Goal: Transaction & Acquisition: Purchase product/service

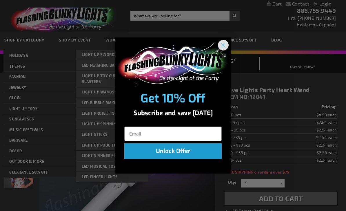
click at [225, 43] on icon "Close dialog" at bounding box center [223, 45] width 4 height 4
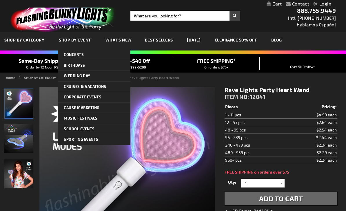
click at [174, 78] on strong "Rave Lights Party Heart Wand" at bounding box center [154, 77] width 50 height 4
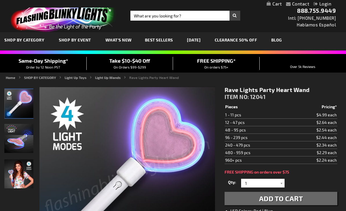
click at [124, 38] on span "What's New" at bounding box center [119, 39] width 26 height 5
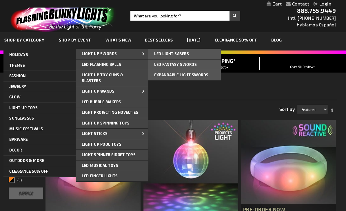
click at [163, 65] on span "LED Fantasy Swords" at bounding box center [175, 64] width 43 height 5
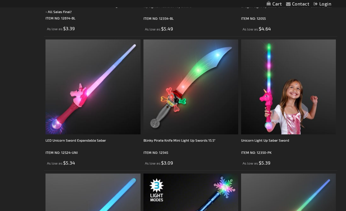
scroll to position [348, 0]
click at [206, 140] on div "Blinky Pirate Knife Mini Light Up Swords 15.5"" at bounding box center [190, 143] width 95 height 12
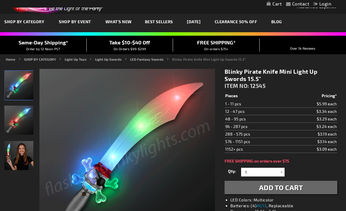
scroll to position [18, 0]
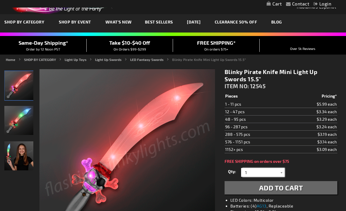
click at [274, 176] on input "1" at bounding box center [264, 172] width 42 height 9
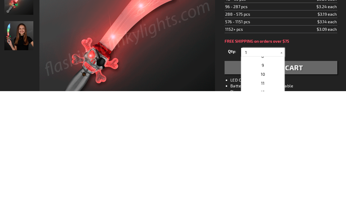
scroll to position [69, 0]
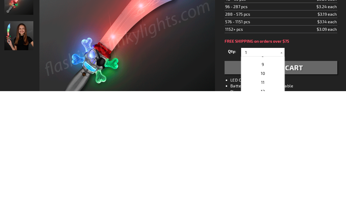
click at [262, 209] on span "12" at bounding box center [263, 211] width 4 height 5
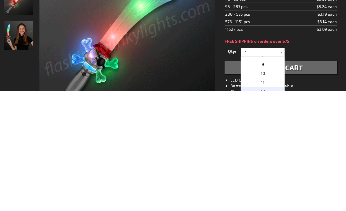
type input "12"
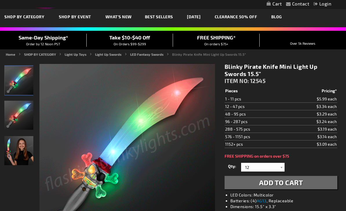
scroll to position [23, 0]
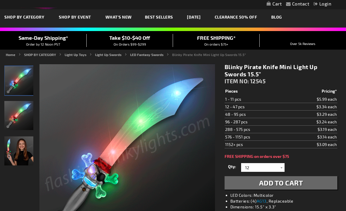
click at [299, 176] on button "Add to Cart" at bounding box center [281, 182] width 113 height 13
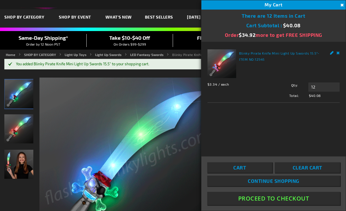
click at [340, 6] on button "Close" at bounding box center [341, 5] width 6 height 6
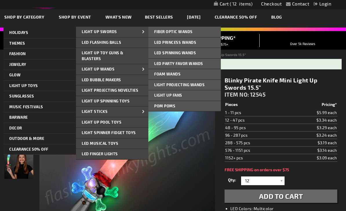
click at [168, 43] on span "LED Princess Wands" at bounding box center [175, 42] width 42 height 5
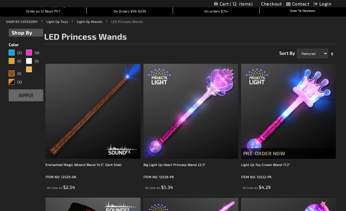
scroll to position [58, 0]
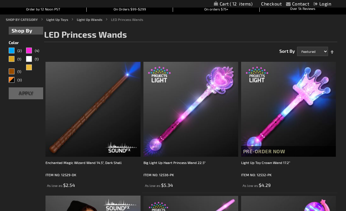
click at [164, 164] on div "Big Light Up Heart Princess Wand 22.5"" at bounding box center [190, 165] width 95 height 12
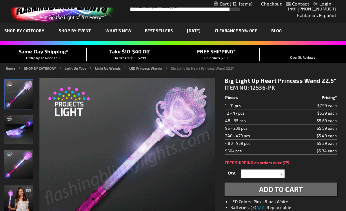
scroll to position [9, 0]
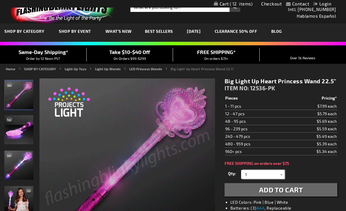
click at [263, 176] on input "1" at bounding box center [264, 174] width 42 height 9
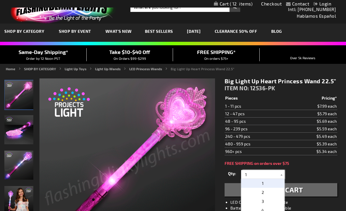
scroll to position [16, 0]
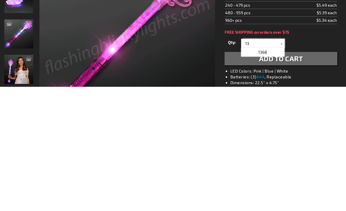
type input "1"
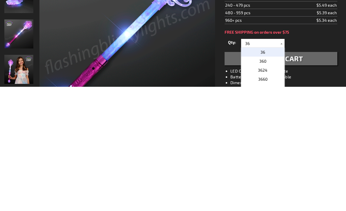
scroll to position [140, 0]
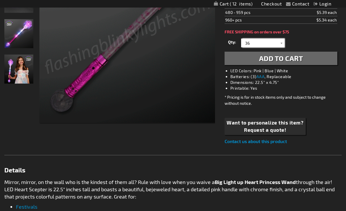
type input "36"
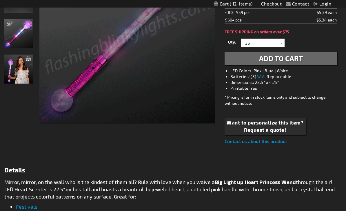
click at [309, 63] on button "Add to Cart" at bounding box center [281, 58] width 113 height 13
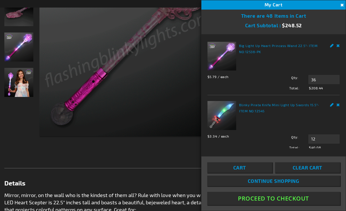
click at [70, 158] on div "Checkout as a new customer Creating an account has many benefits: See order and…" at bounding box center [172, 193] width 337 height 476
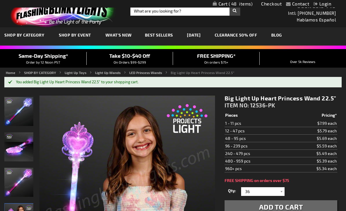
scroll to position [0, 0]
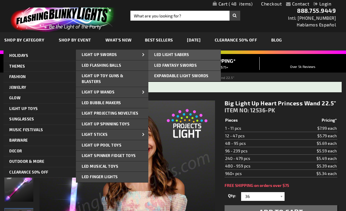
click at [164, 66] on span "LED Fantasy Swords" at bounding box center [175, 65] width 43 height 5
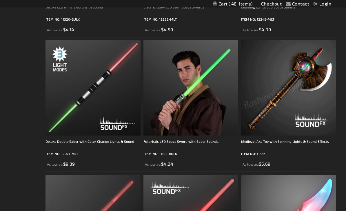
scroll to position [749, 0]
click at [320, 104] on img at bounding box center [288, 87] width 95 height 95
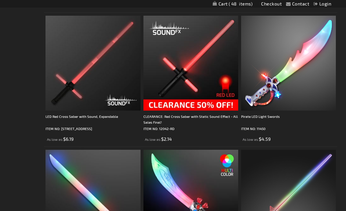
scroll to position [910, 0]
